Goal: Transaction & Acquisition: Purchase product/service

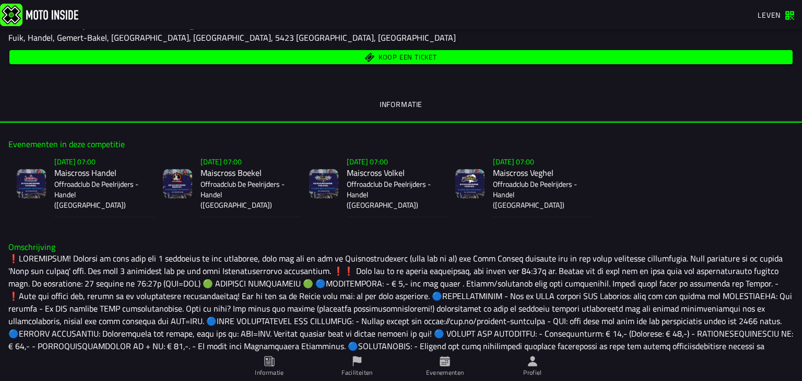
scroll to position [180, 0]
click at [443, 57] on span "Koop een ticket" at bounding box center [401, 57] width 771 height 10
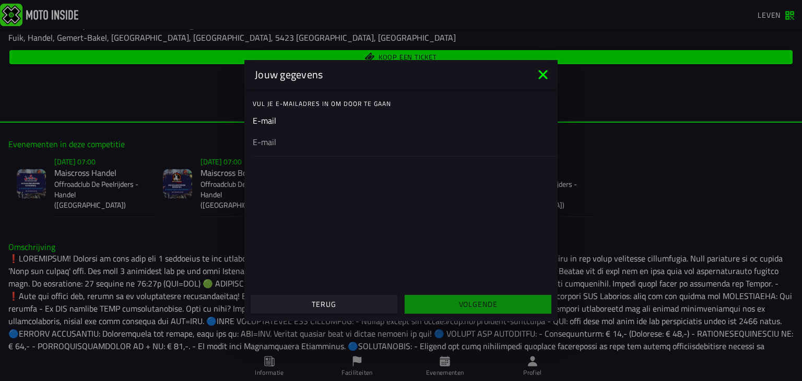
click at [547, 73] on icon at bounding box center [543, 74] width 17 height 17
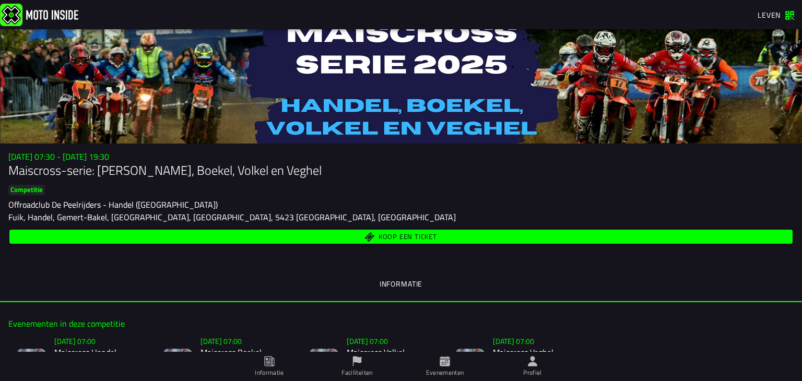
click at [393, 243] on button "Koop een ticket" at bounding box center [400, 237] width 783 height 14
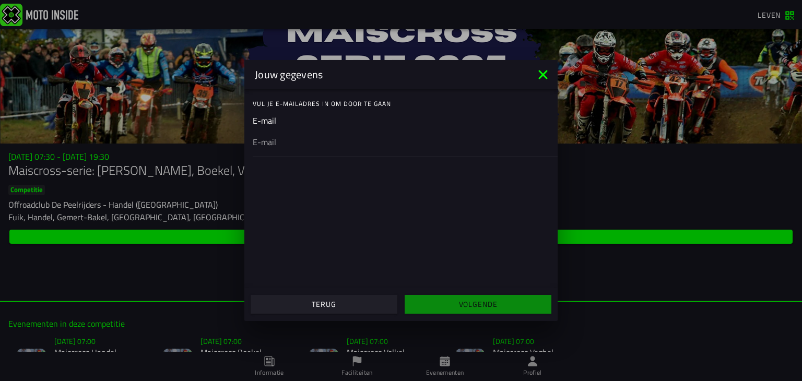
click at [286, 114] on ion-input "E-mail" at bounding box center [401, 135] width 297 height 42
click at [267, 137] on div at bounding box center [401, 128] width 297 height 29
click at [267, 136] on input "email" at bounding box center [401, 129] width 297 height 13
type input "g"
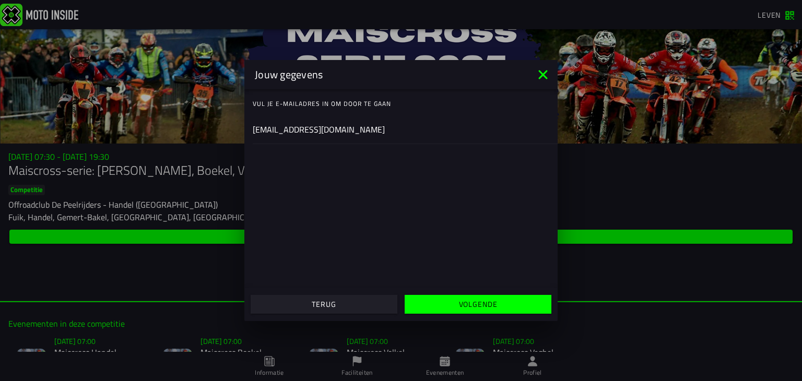
type input "[EMAIL_ADDRESS][DOMAIN_NAME]"
click at [438, 301] on span "Volgende" at bounding box center [477, 304] width 131 height 7
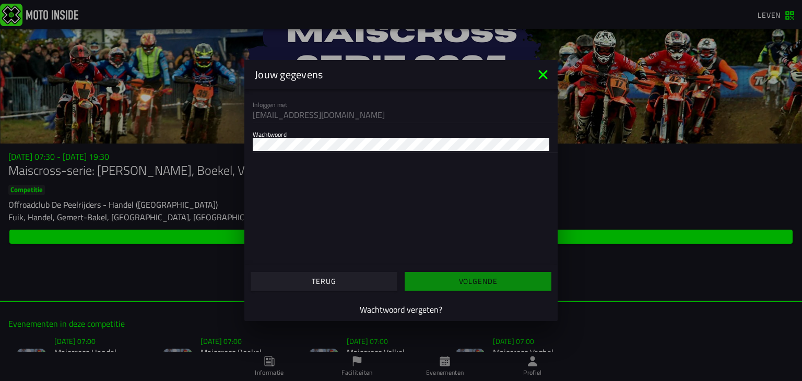
click at [326, 137] on div at bounding box center [401, 144] width 297 height 17
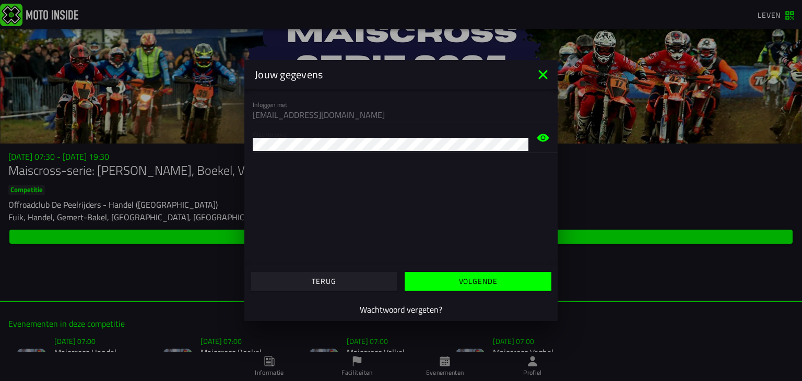
click at [439, 287] on button "Volgende" at bounding box center [478, 281] width 147 height 19
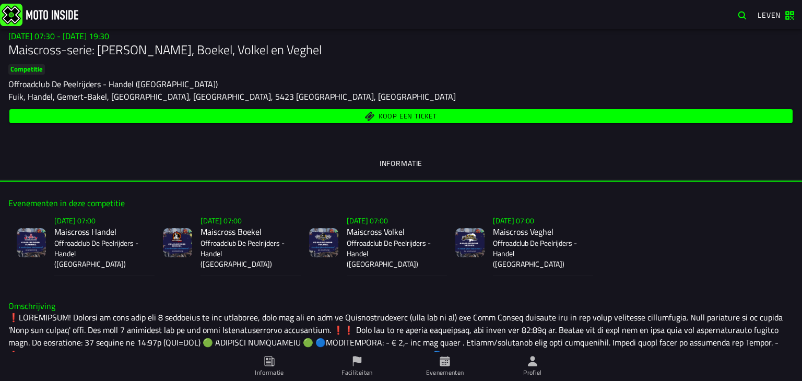
scroll to position [121, 0]
click at [350, 115] on span "Koop een ticket" at bounding box center [401, 116] width 771 height 10
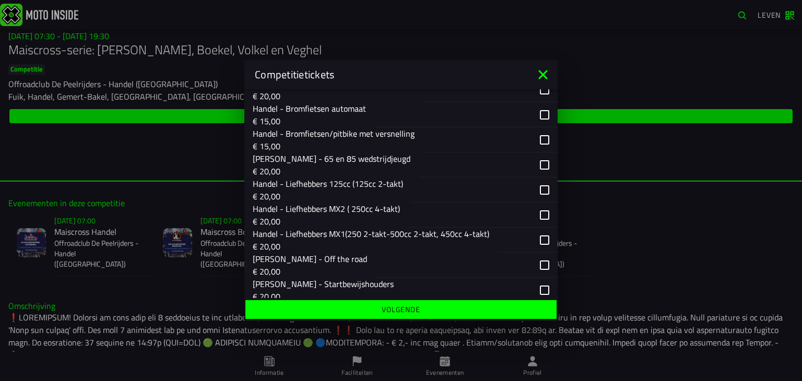
scroll to position [206, 0]
click at [333, 247] on p "€ 20,00" at bounding box center [371, 246] width 236 height 13
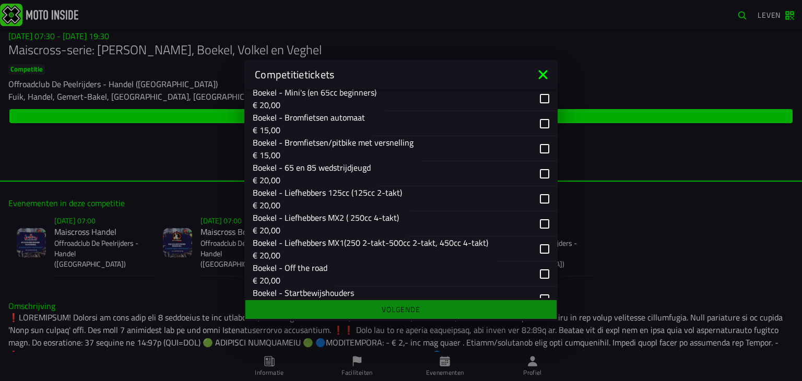
scroll to position [678, 0]
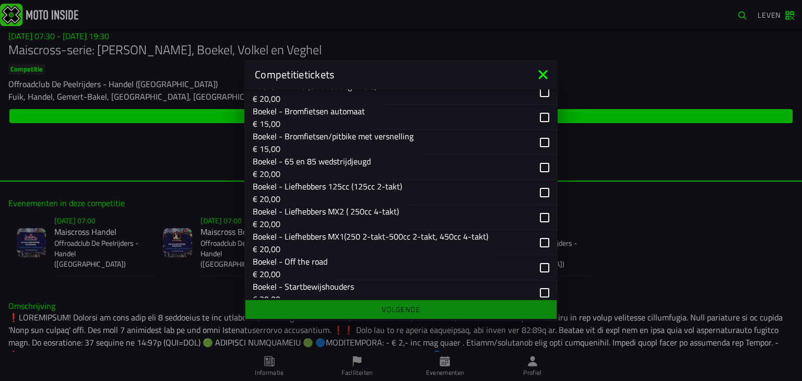
click at [330, 243] on font "Boekel - Liefhebbers MX1(250 2-takt-500cc 2-takt, 450cc 4-takt)" at bounding box center [370, 236] width 235 height 13
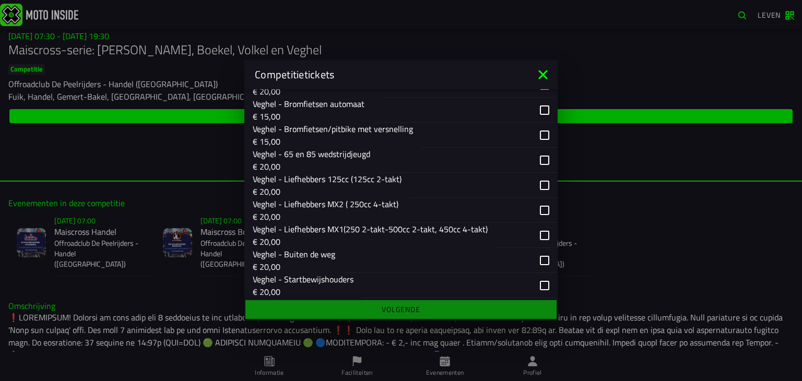
scroll to position [1558, 0]
click at [323, 235] on font "Veghel - Liefhebbers MX1(250 2-takt-500cc 2-takt, 450cc 4-takt)" at bounding box center [370, 228] width 235 height 13
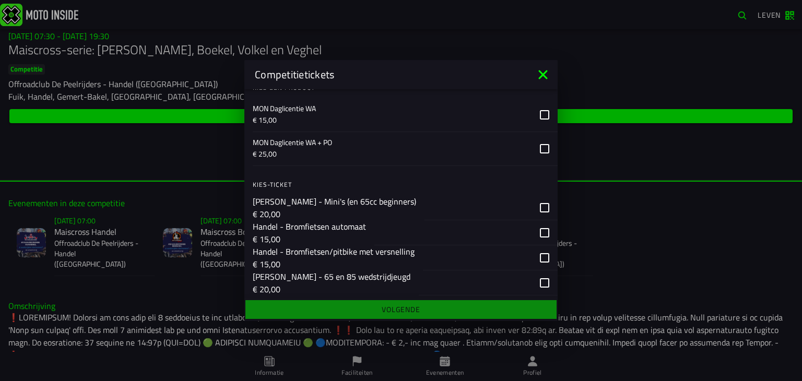
scroll to position [0, 0]
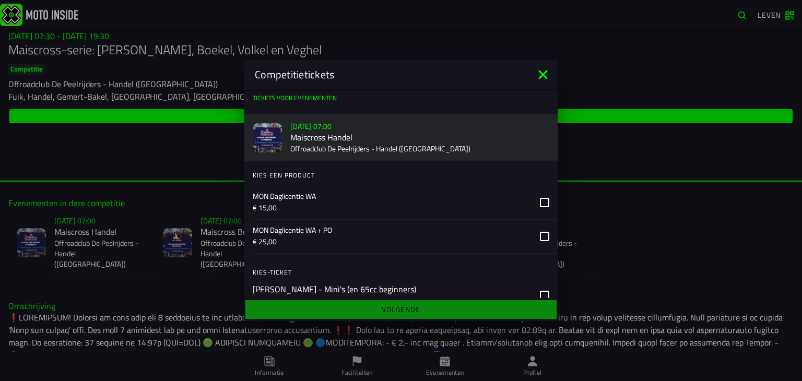
click at [341, 200] on p "MON Daglicentie WA" at bounding box center [392, 196] width 279 height 10
click at [378, 207] on p "€ 15,00" at bounding box center [392, 208] width 279 height 10
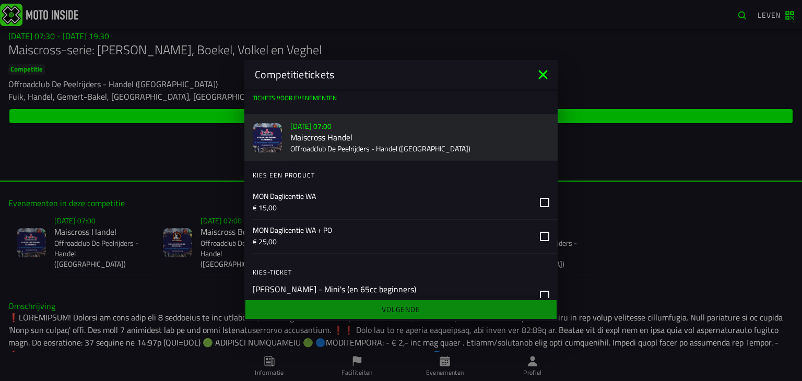
click at [368, 239] on p "€ 25,00" at bounding box center [392, 241] width 279 height 10
click at [368, 199] on p "MON Daglicentie WA" at bounding box center [392, 196] width 279 height 10
click at [368, 229] on p "MON Daglicentie WA + PO" at bounding box center [392, 230] width 279 height 10
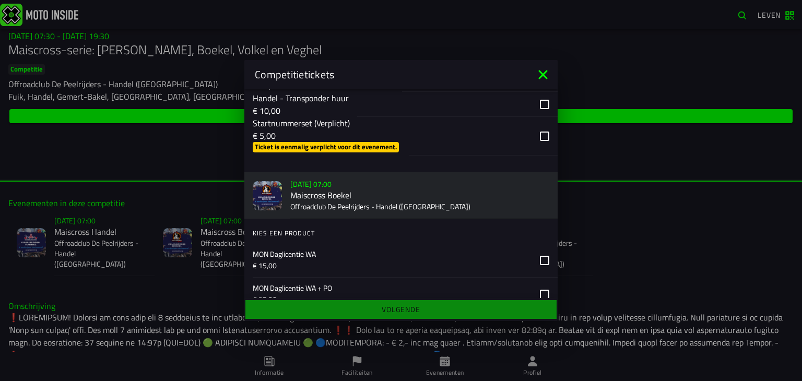
scroll to position [426, 0]
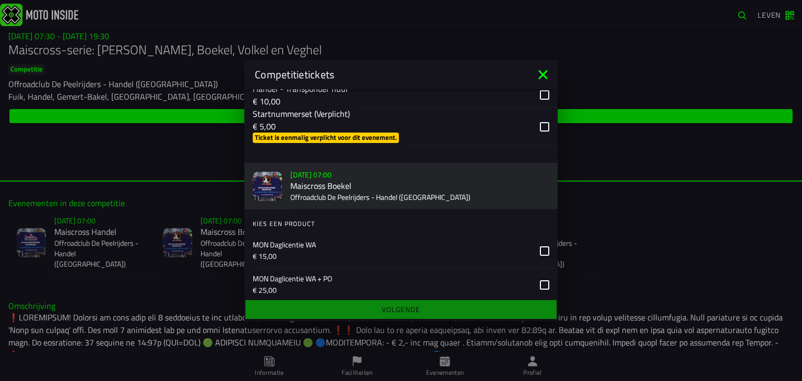
click at [333, 133] on p "€ 5,00" at bounding box center [327, 126] width 148 height 13
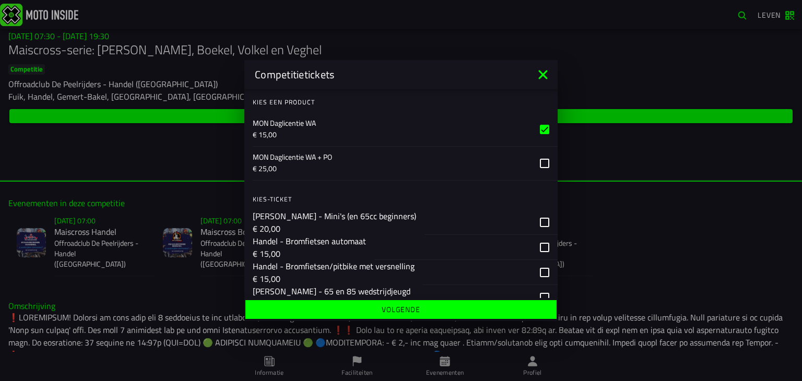
scroll to position [0, 0]
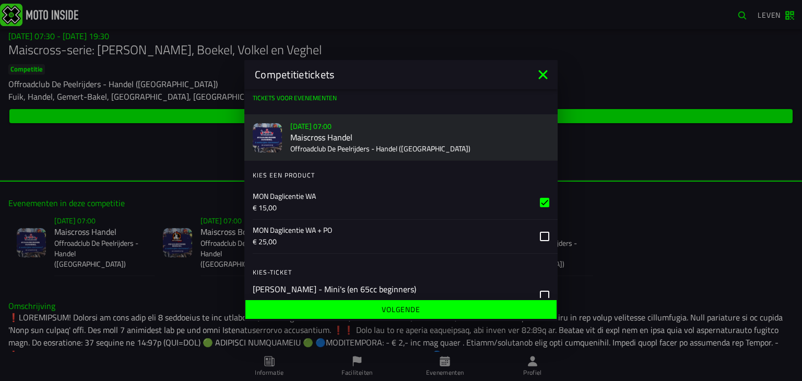
click at [361, 208] on p "€ 15,00" at bounding box center [392, 208] width 279 height 10
click at [358, 308] on span "Volgende" at bounding box center [400, 309] width 295 height 7
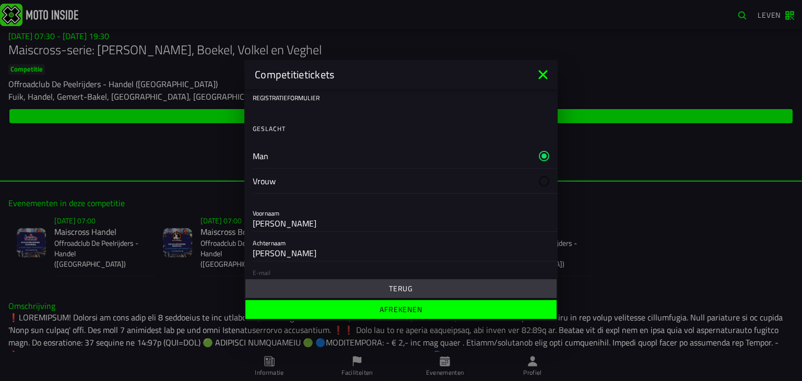
click at [292, 152] on label "Man" at bounding box center [401, 156] width 297 height 25
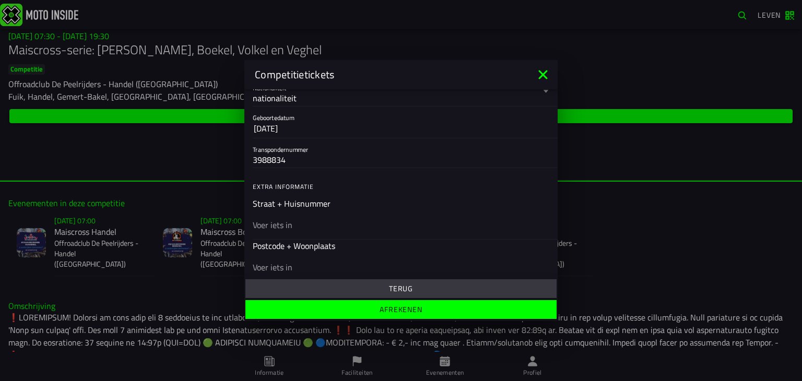
scroll to position [246, 0]
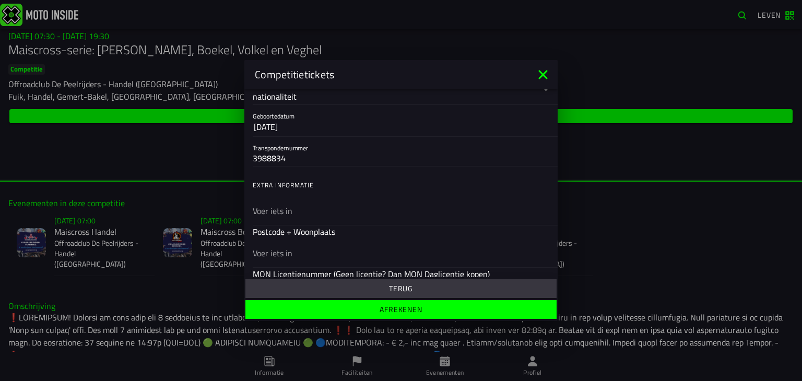
click at [308, 229] on ion-list "Extra informatie Straat + Huisnummer Postcode + Woonplaats MON Licentienummer (…" at bounding box center [400, 327] width 313 height 313
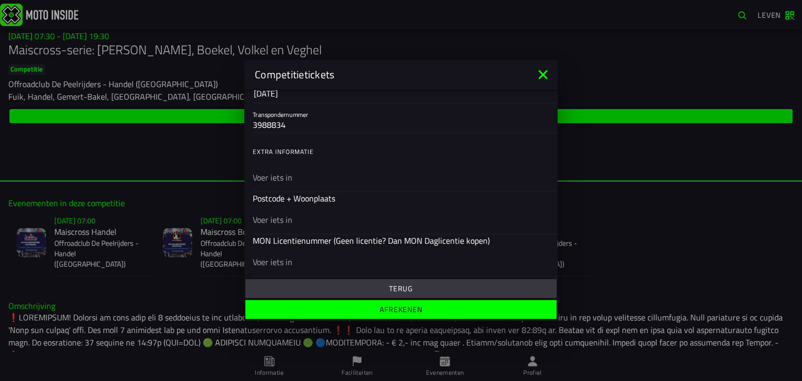
scroll to position [284, 0]
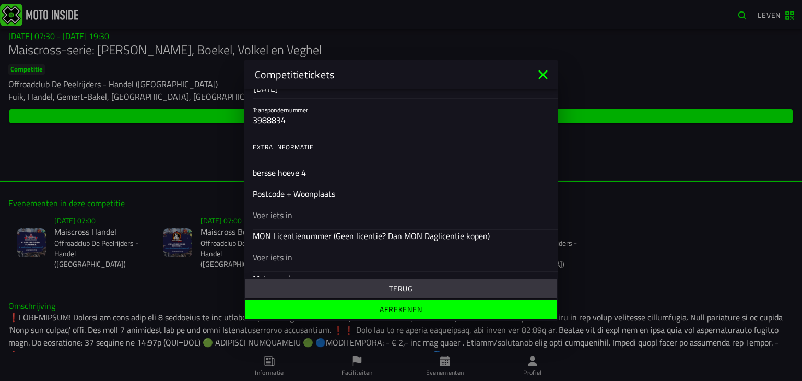
type input "bersse hoeve 4"
click at [285, 256] on div at bounding box center [401, 244] width 297 height 29
click at [285, 251] on input "text" at bounding box center [401, 245] width 297 height 13
click at [290, 216] on div at bounding box center [401, 214] width 297 height 29
click at [290, 216] on input "text" at bounding box center [401, 215] width 297 height 13
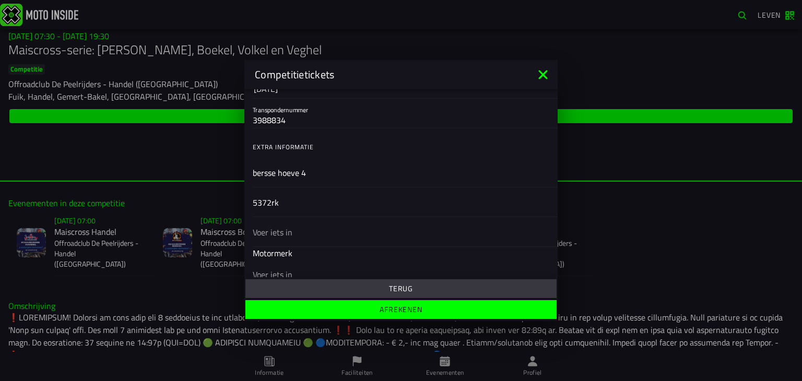
type input "5372rk"
click at [283, 224] on input "text" at bounding box center [401, 229] width 297 height 13
type input "loosbroek"
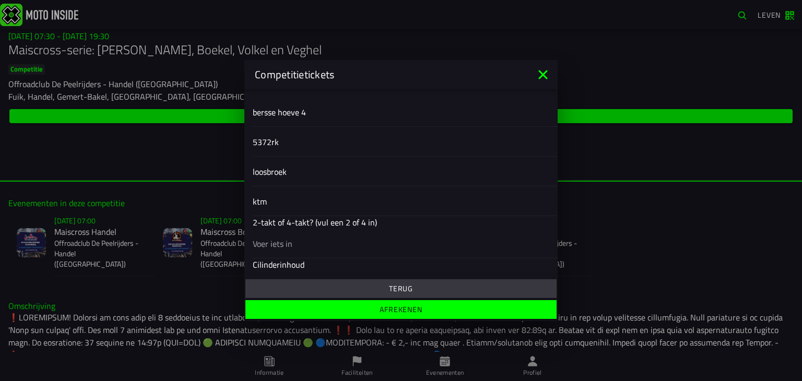
scroll to position [345, 0]
type input "ktm"
click at [275, 247] on ion-list "Extra informatie Straat + Huisnummer bersse hoeve 4 Postcode + Woonplaats 5372r…" at bounding box center [400, 203] width 313 height 263
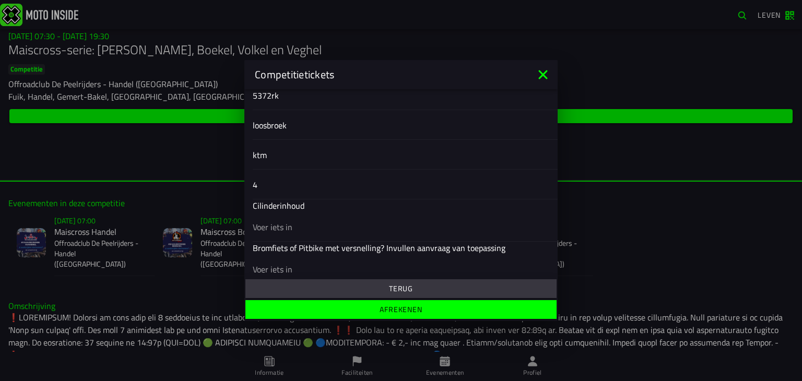
type input "4"
click at [272, 235] on div at bounding box center [401, 226] width 297 height 29
click at [272, 233] on input "text" at bounding box center [401, 227] width 297 height 13
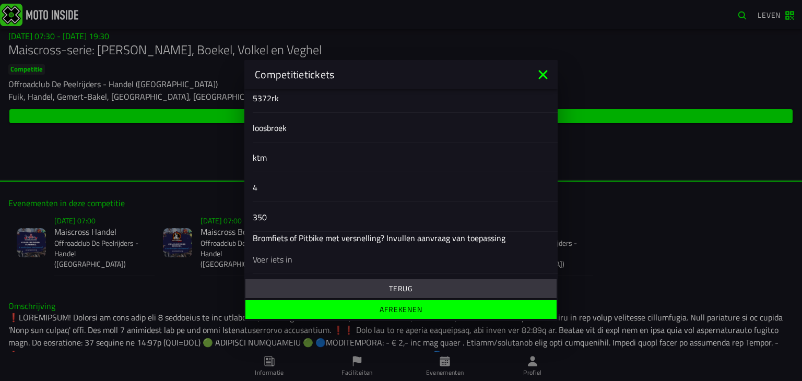
scroll to position [388, 0]
type input "350"
click at [294, 307] on span "Afrekenen" at bounding box center [400, 309] width 295 height 7
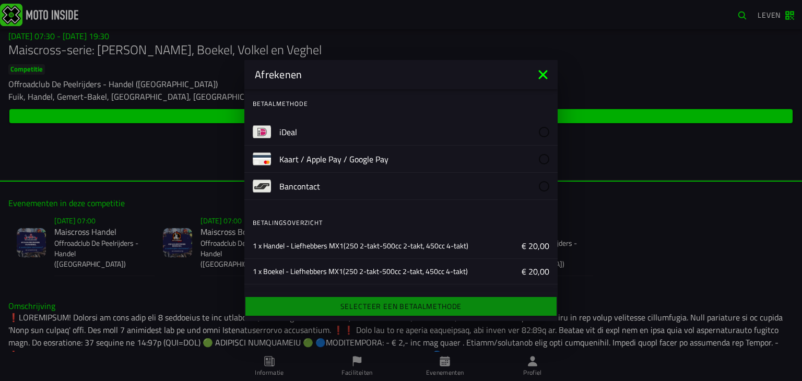
click at [311, 127] on label "iDeal" at bounding box center [414, 131] width 270 height 27
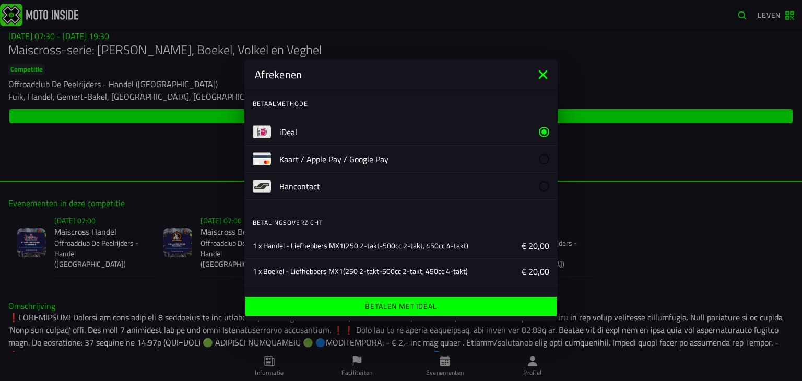
scroll to position [94, 0]
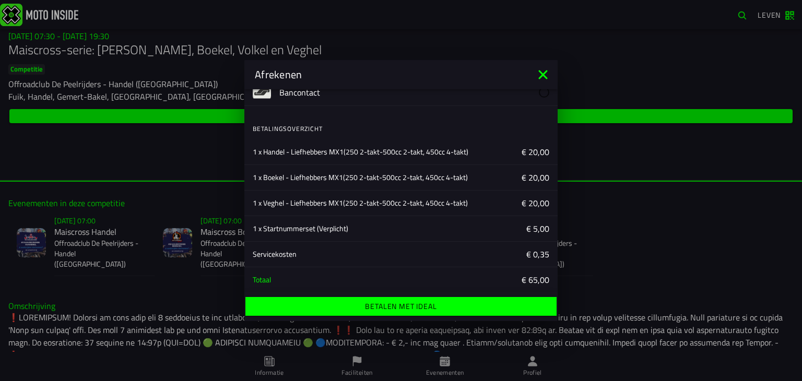
click at [319, 306] on span "Betalen met iDeal" at bounding box center [400, 306] width 295 height 7
